Goal: Use online tool/utility: Utilize a website feature to perform a specific function

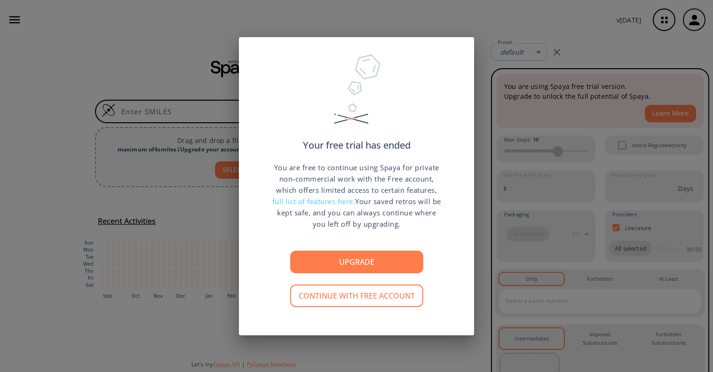
click at [352, 298] on button "Continue with free account" at bounding box center [356, 295] width 133 height 23
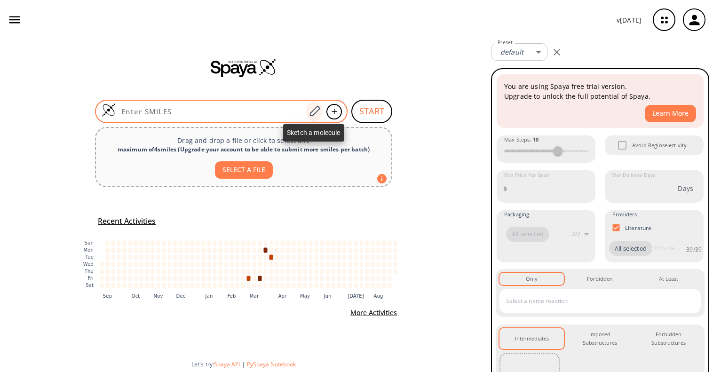
click at [311, 115] on icon at bounding box center [314, 111] width 13 height 12
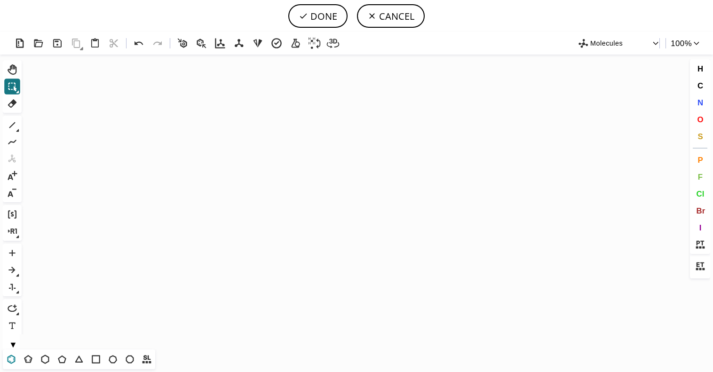
click at [13, 357] on icon at bounding box center [11, 359] width 12 height 12
click at [225, 199] on icon "Created with [PERSON_NAME] 2.3.0" at bounding box center [356, 202] width 662 height 295
click at [27, 360] on icon at bounding box center [28, 359] width 12 height 12
click at [9, 125] on icon at bounding box center [12, 125] width 12 height 12
click at [44, 360] on icon at bounding box center [45, 359] width 12 height 12
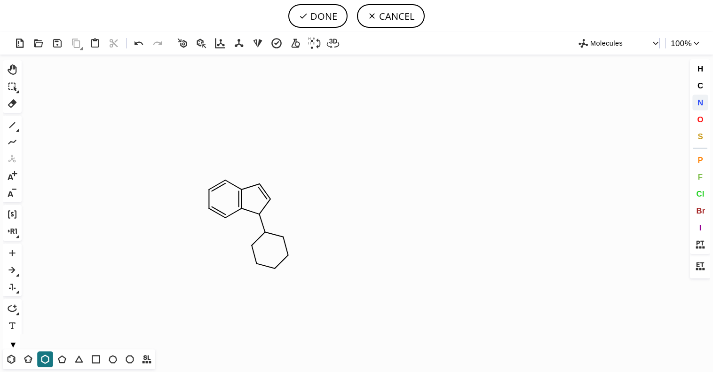
click at [698, 102] on span "N" at bounding box center [700, 102] width 6 height 9
click at [261, 215] on tspan "N" at bounding box center [261, 214] width 5 height 7
click at [276, 269] on tspan "N" at bounding box center [276, 269] width 5 height 7
click at [322, 20] on button "DONE" at bounding box center [317, 16] width 59 height 24
type input "C1C=CC2N(C3CCNCC3)C=CC=2C=1"
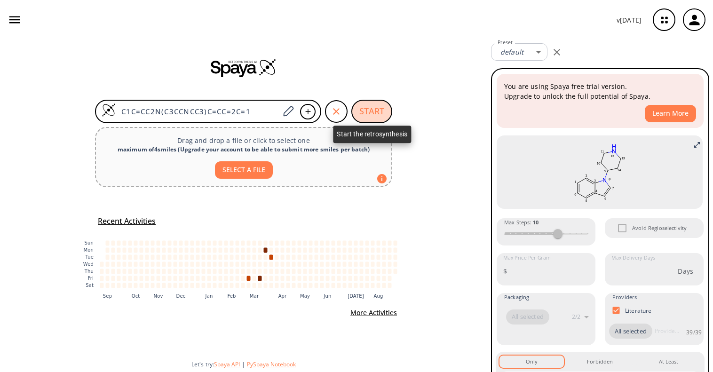
click at [366, 115] on button "START" at bounding box center [371, 112] width 41 height 24
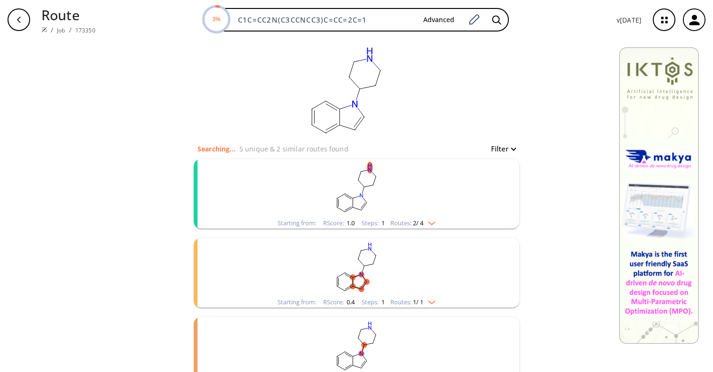
click at [432, 222] on img "clusters" at bounding box center [429, 222] width 12 height 8
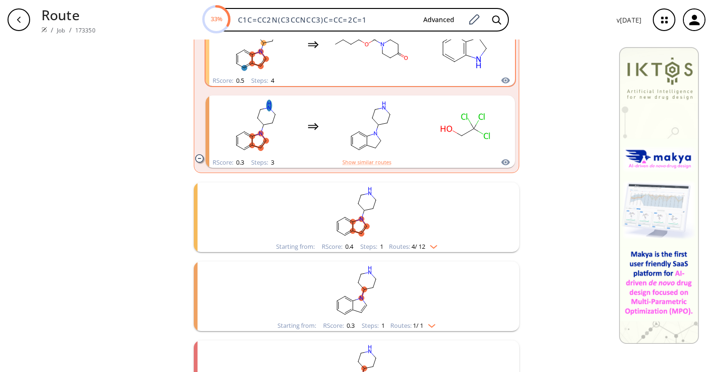
scroll to position [564, 0]
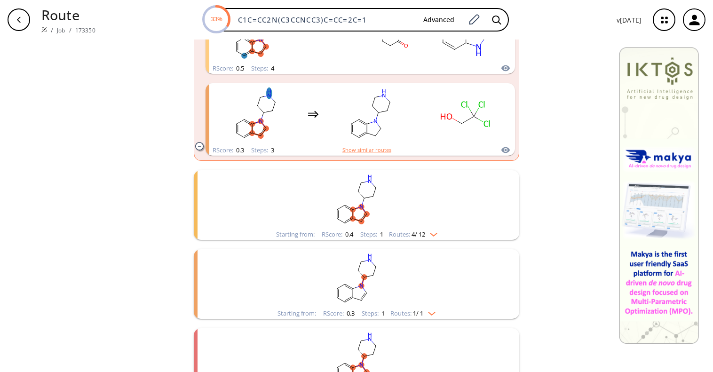
click at [430, 313] on img "clusters" at bounding box center [429, 312] width 12 height 8
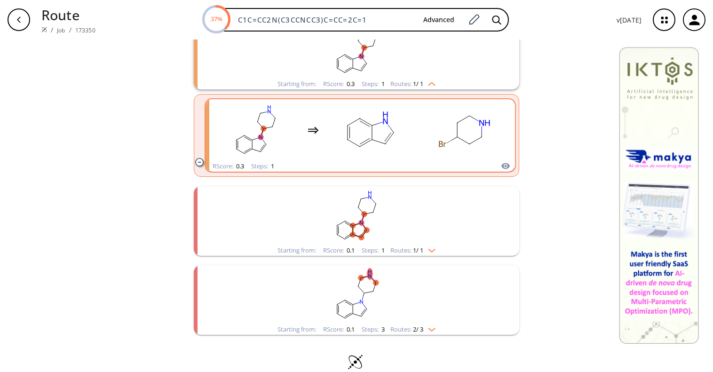
scroll to position [808, 0]
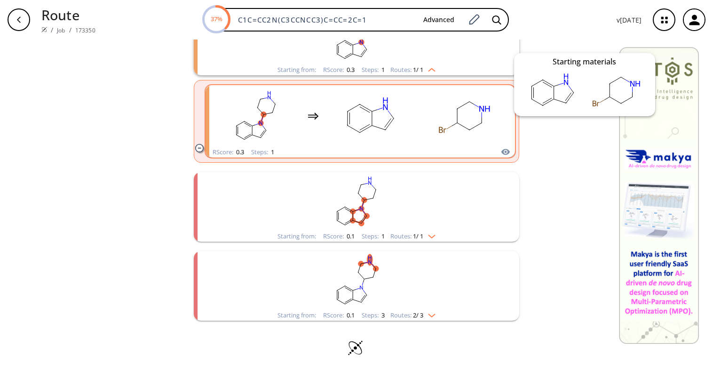
click at [501, 150] on icon "clusters" at bounding box center [505, 151] width 9 height 11
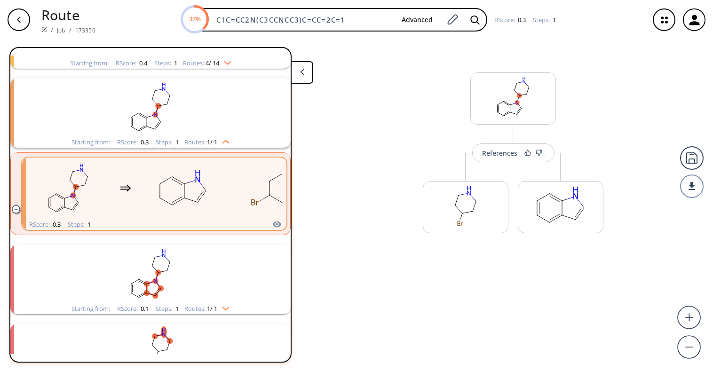
scroll to position [179, 0]
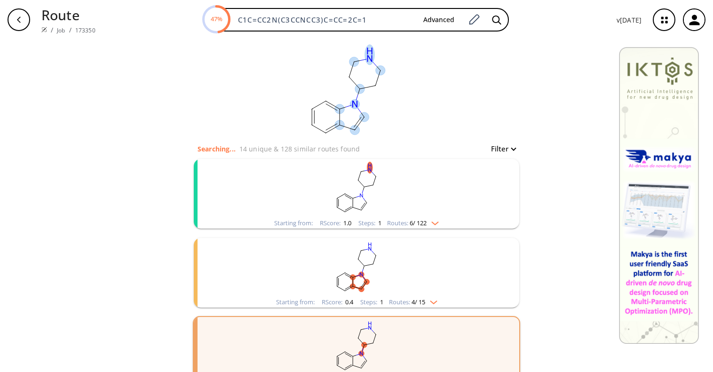
click at [352, 102] on ellipse at bounding box center [354, 103] width 9 height 9
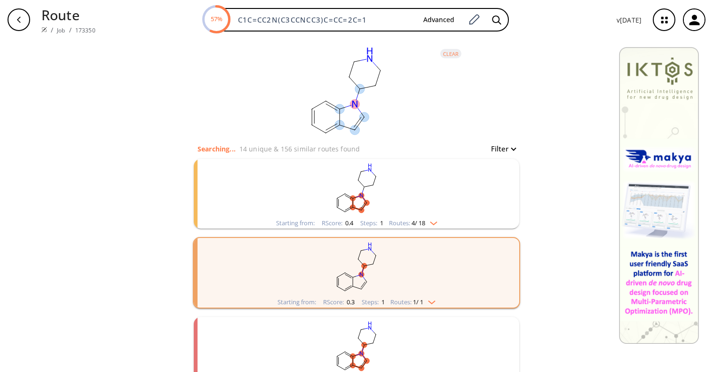
click at [357, 86] on ellipse at bounding box center [358, 88] width 9 height 9
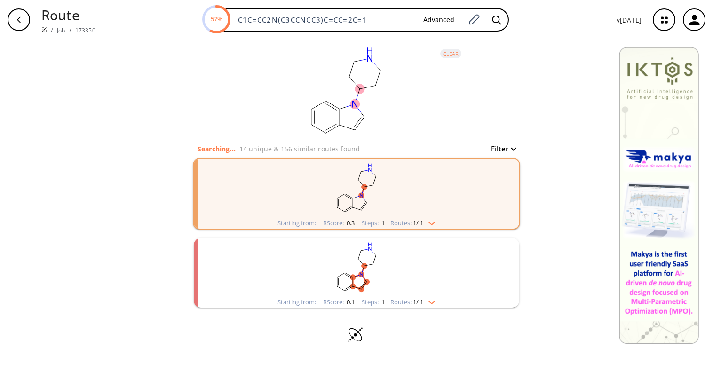
click at [438, 221] on div "Starting from: RScore : 0.3 Steps : 1 Routes: 1 / 1" at bounding box center [356, 223] width 172 height 11
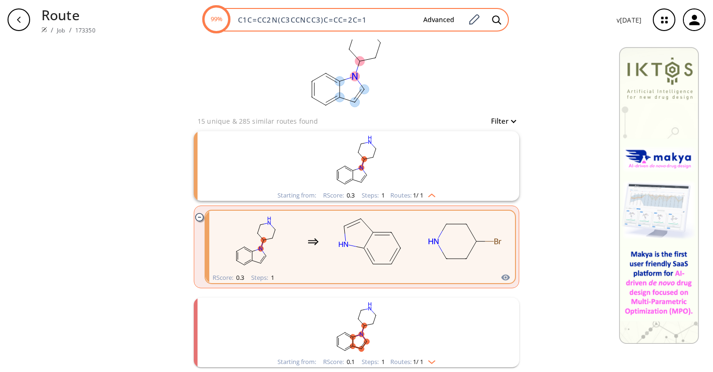
scroll to position [27, 0]
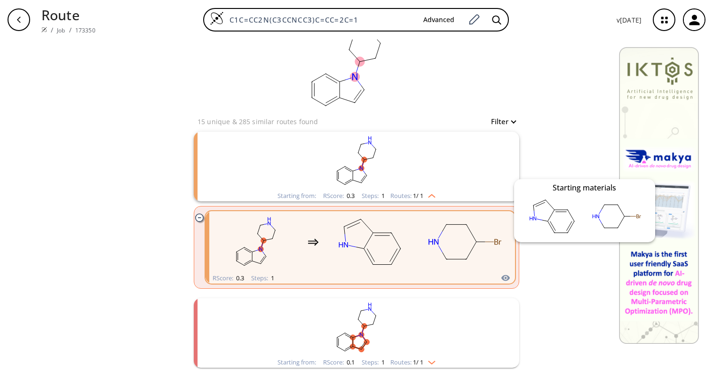
click at [503, 278] on icon "clusters" at bounding box center [505, 277] width 9 height 11
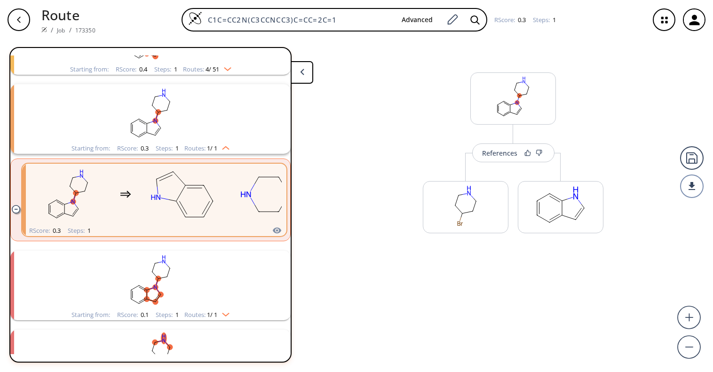
scroll to position [179, 0]
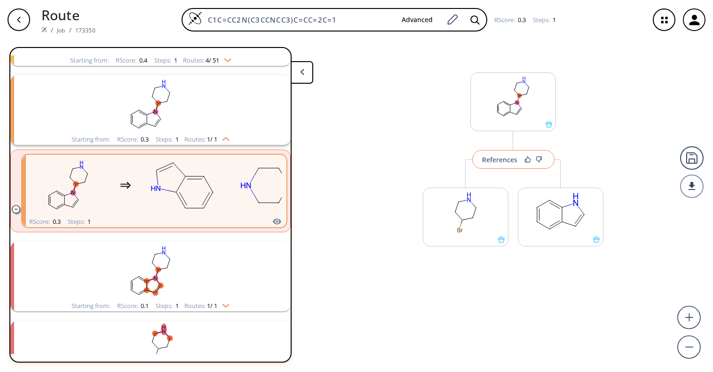
click at [504, 160] on div "References" at bounding box center [499, 160] width 35 height 6
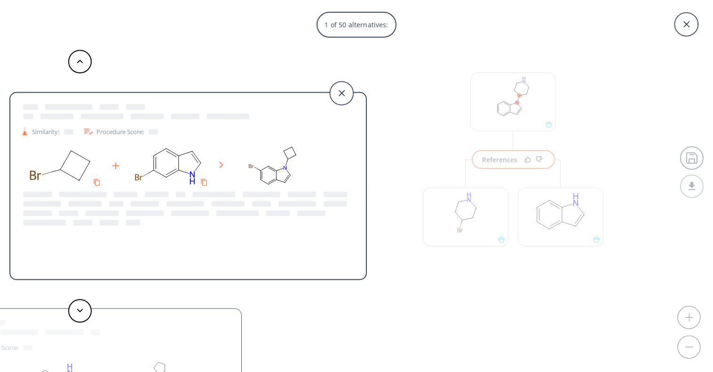
click at [361, 24] on div "Similarity: Procedure Score: Similarity: Procedure Score: Similarity: Procedure…" at bounding box center [183, 186] width 367 height 372
